Goal: Obtain resource: Download file/media

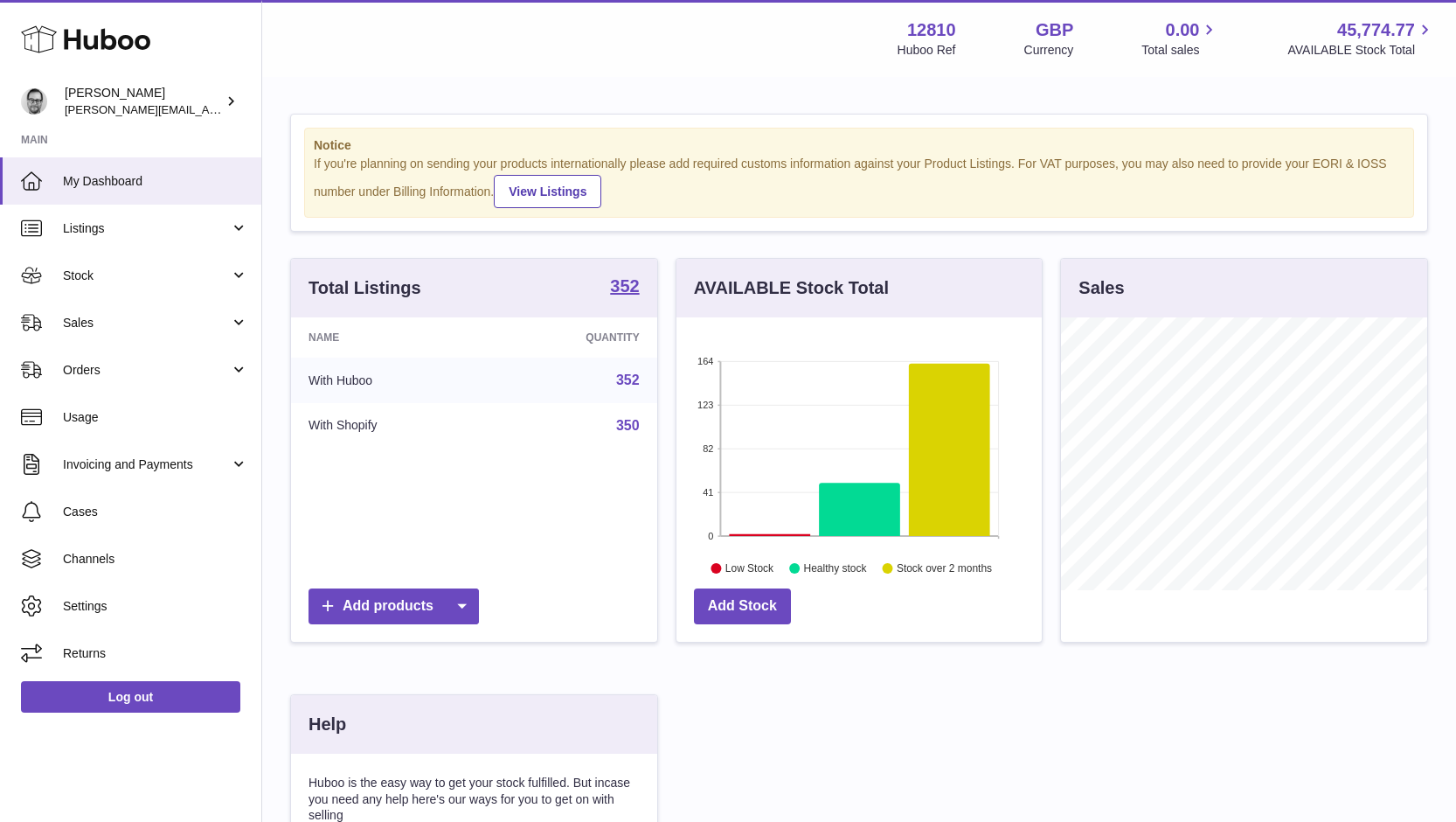
scroll to position [273, 366]
click at [622, 286] on strong "352" at bounding box center [624, 286] width 29 height 17
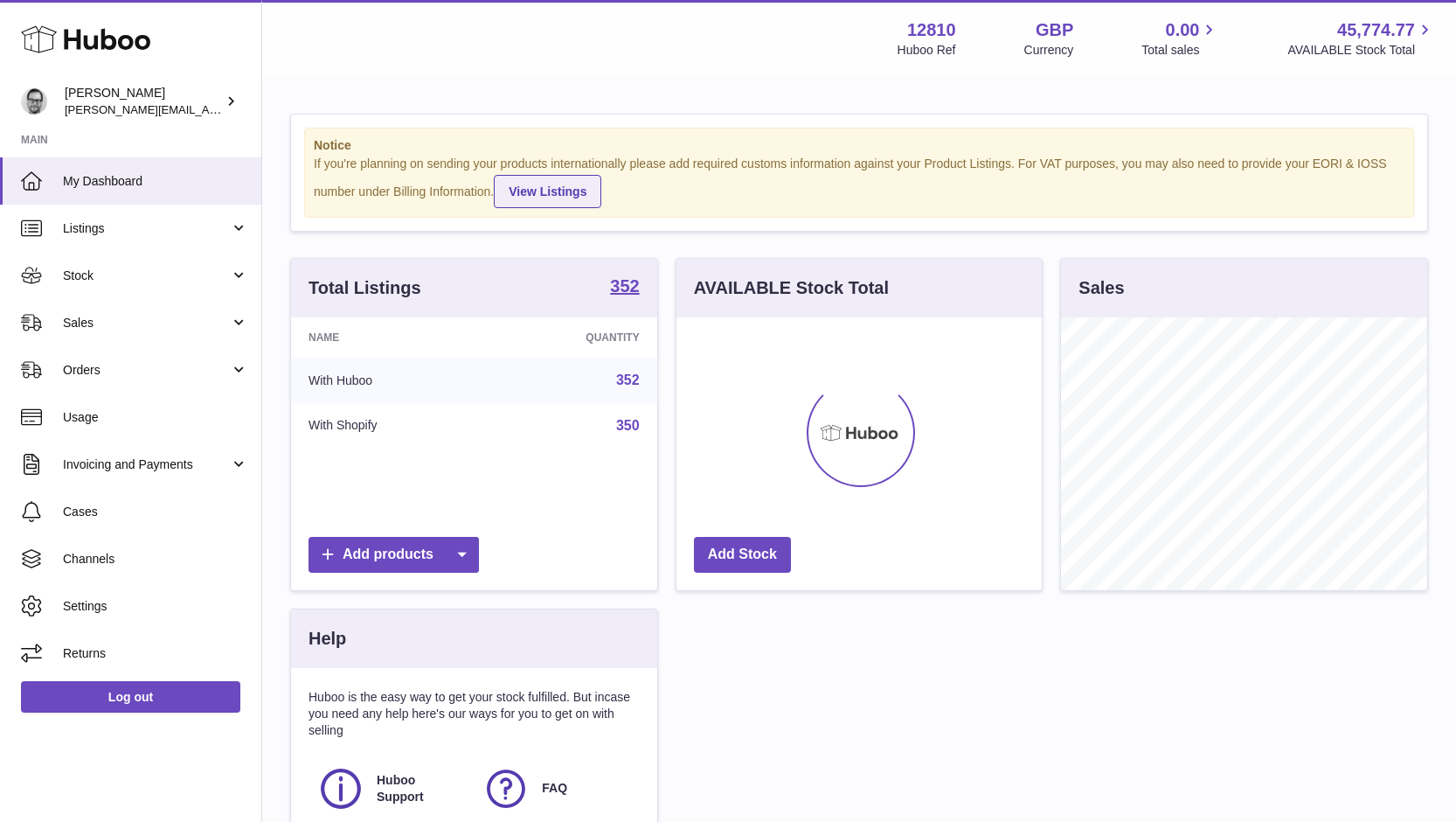
scroll to position [273, 366]
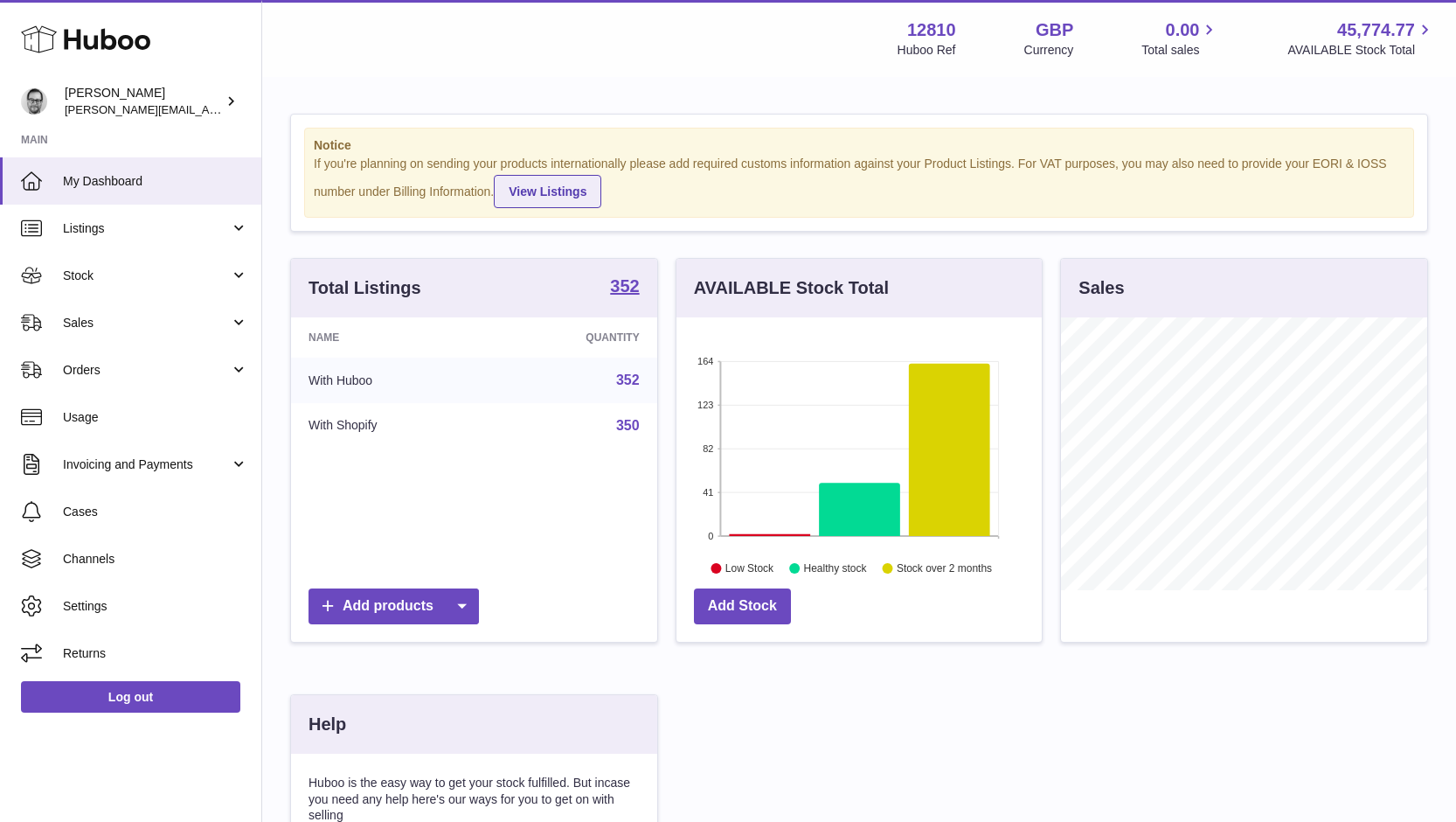
click at [541, 185] on link "View Listings" at bounding box center [547, 191] width 107 height 34
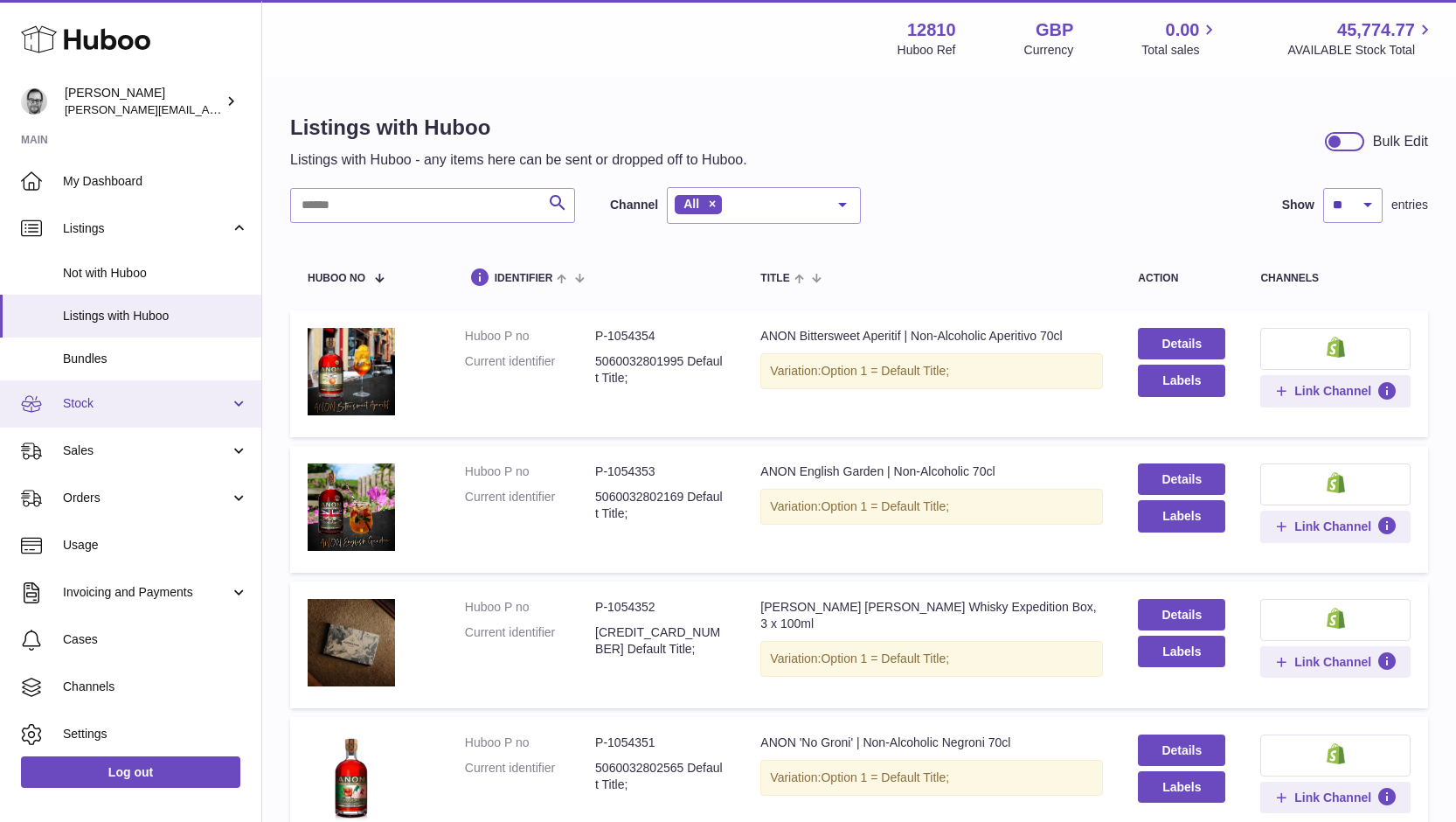
click at [105, 399] on span "Stock" at bounding box center [147, 402] width 167 height 16
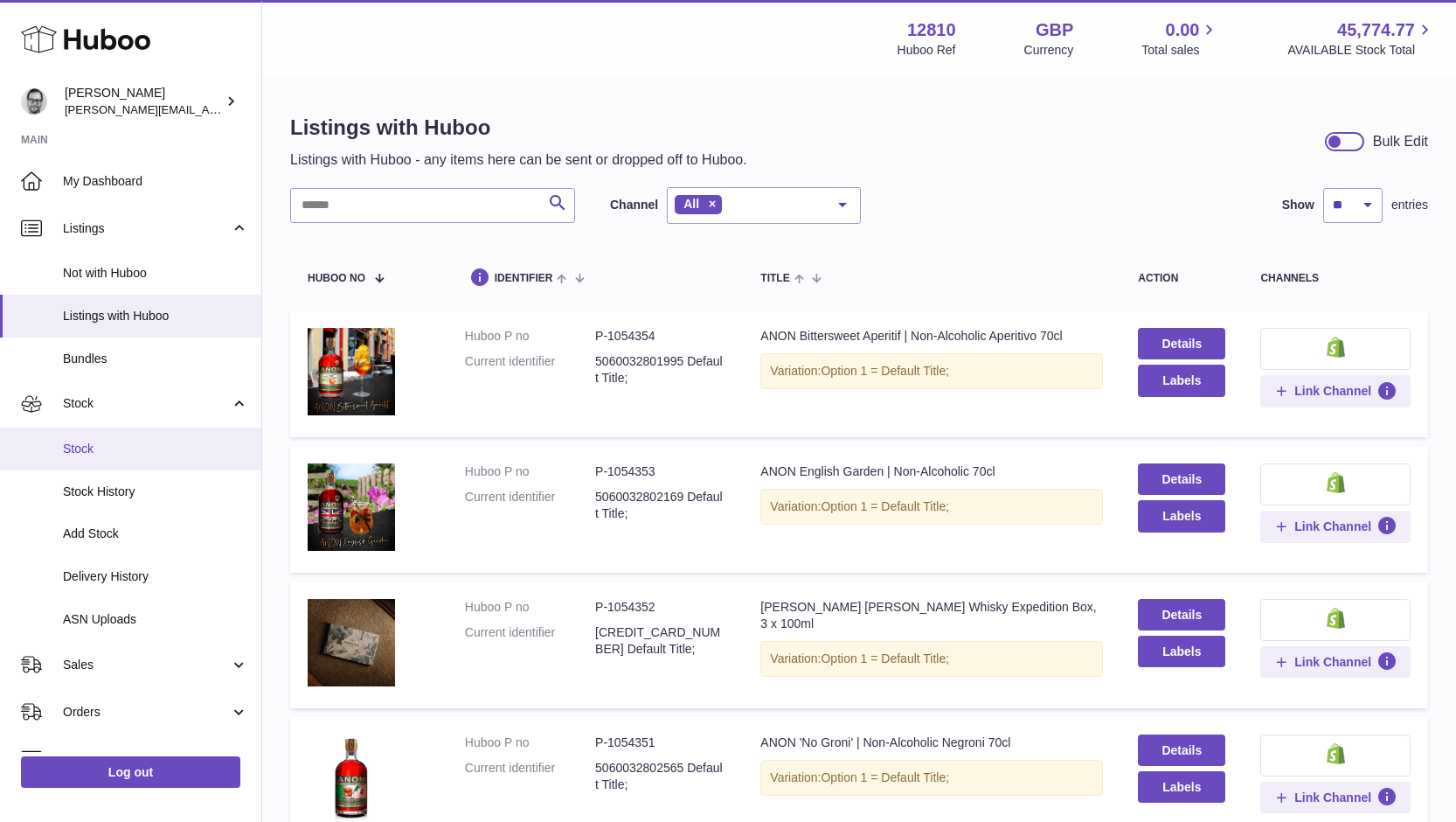
click at [74, 439] on link "Stock" at bounding box center [131, 448] width 261 height 43
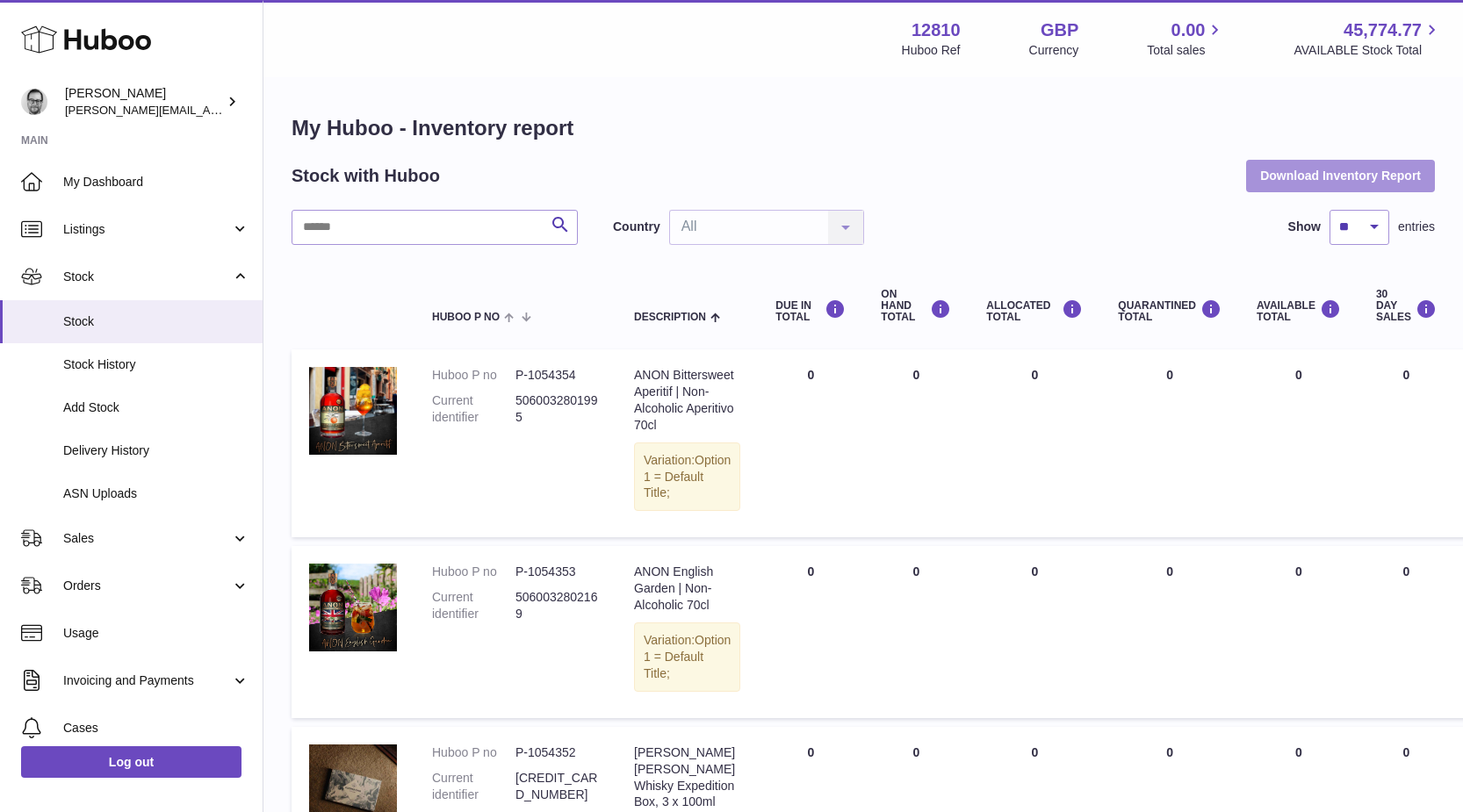
click at [1352, 173] on button "Download Inventory Report" at bounding box center [1341, 176] width 189 height 32
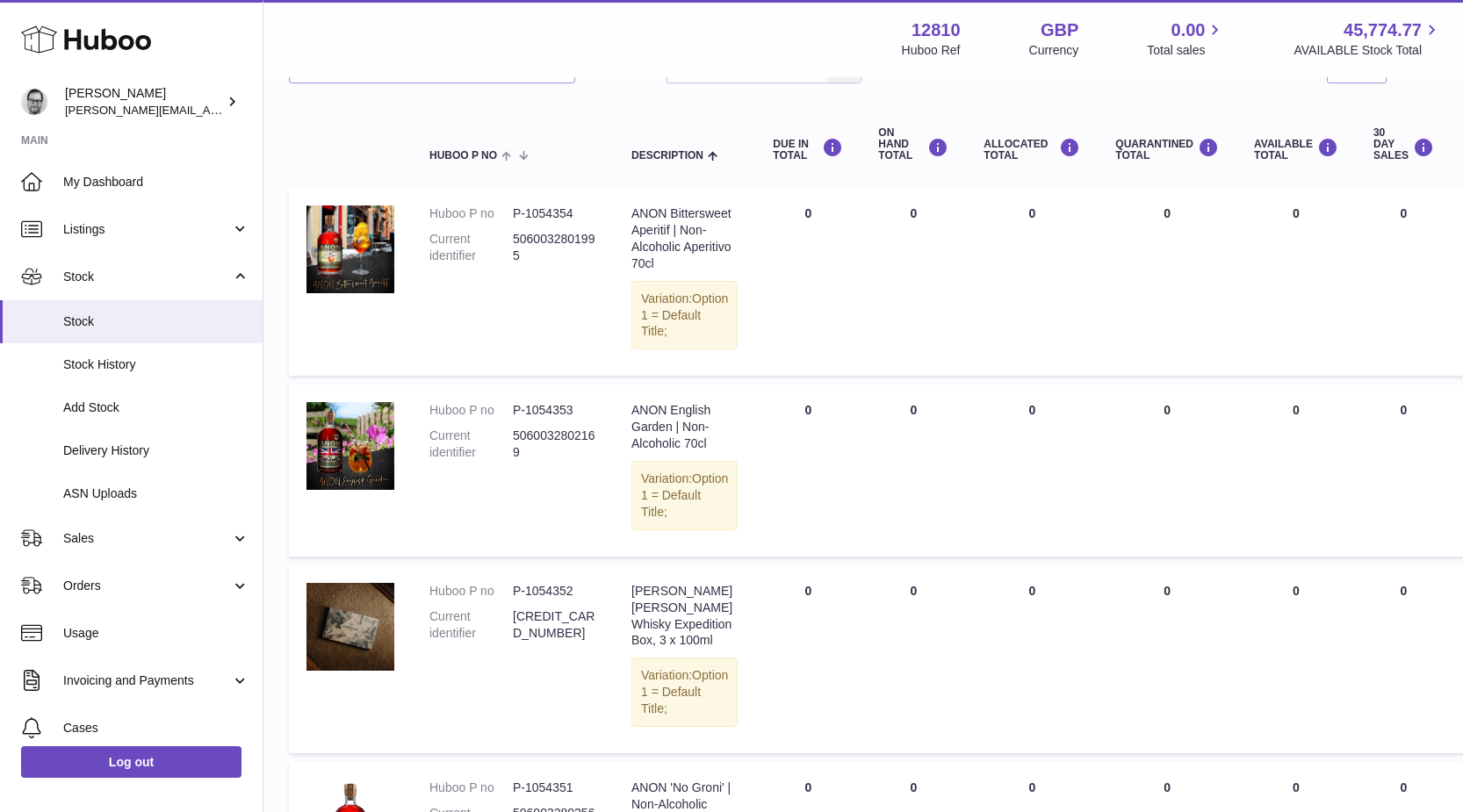
scroll to position [165, 3]
